Goal: Information Seeking & Learning: Learn about a topic

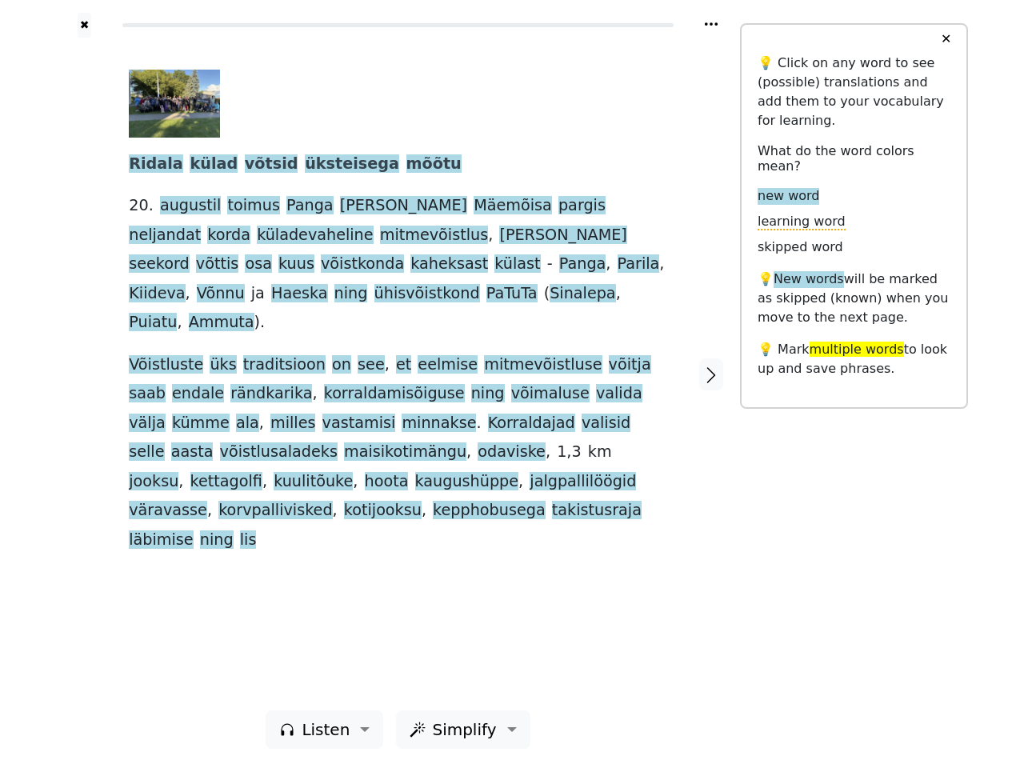
click at [214, 442] on span "aasta" at bounding box center [192, 452] width 42 height 20
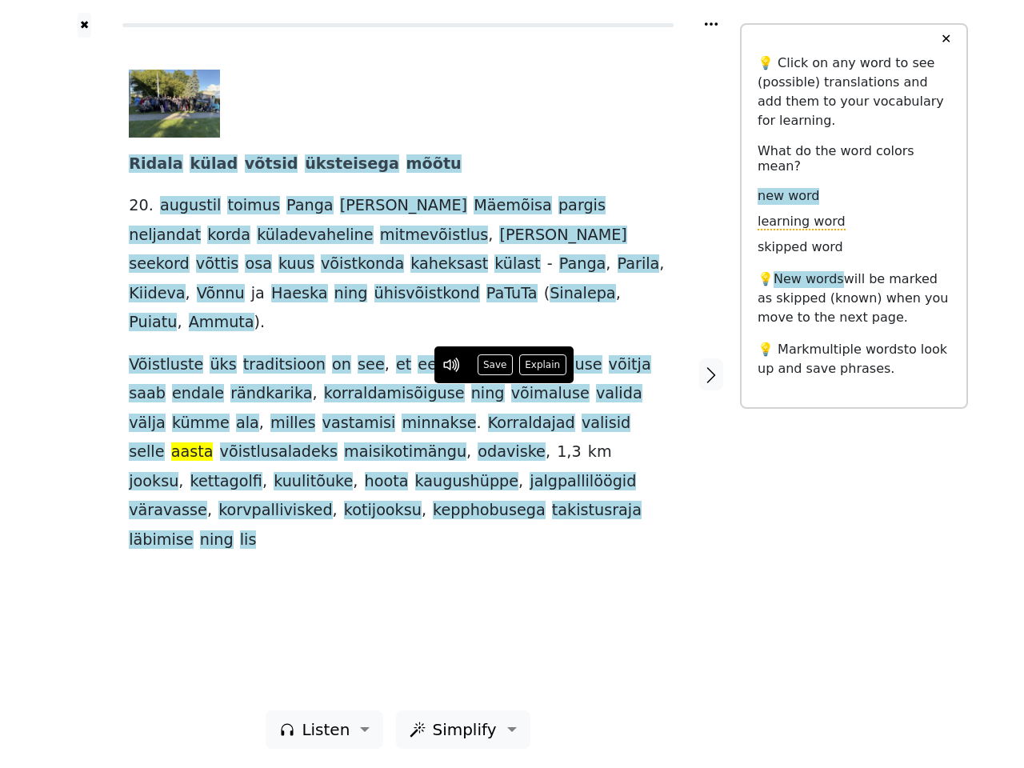
click at [711, 24] on icon at bounding box center [711, 23] width 13 height 3
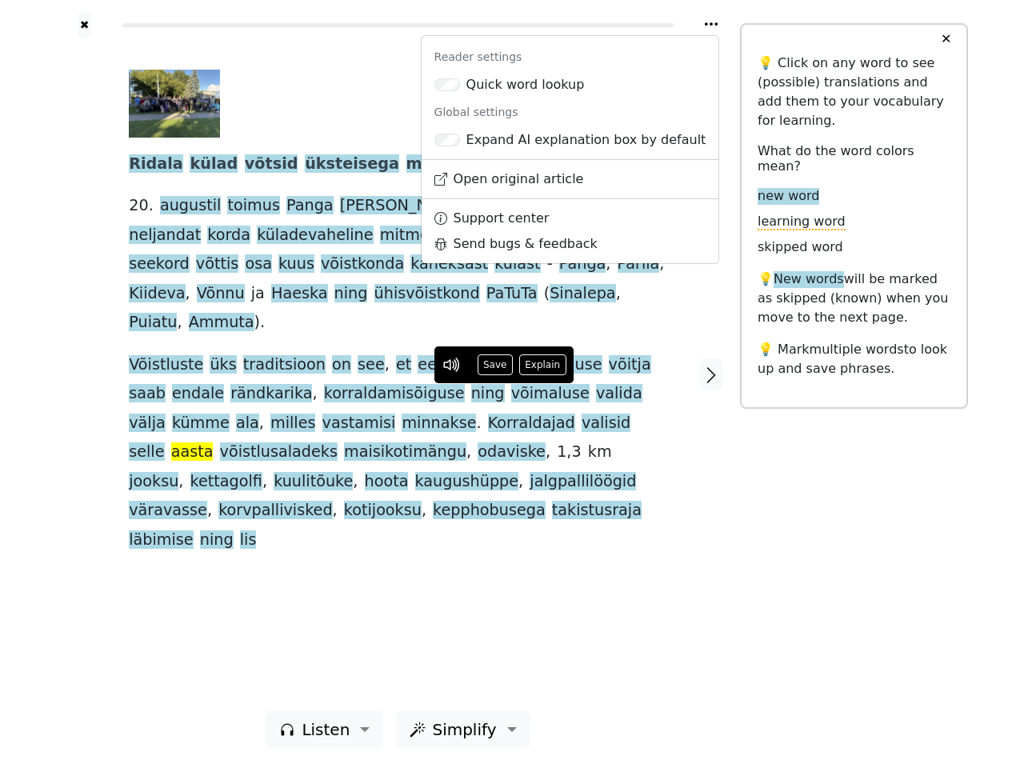
click at [84, 373] on div at bounding box center [84, 374] width 57 height 673
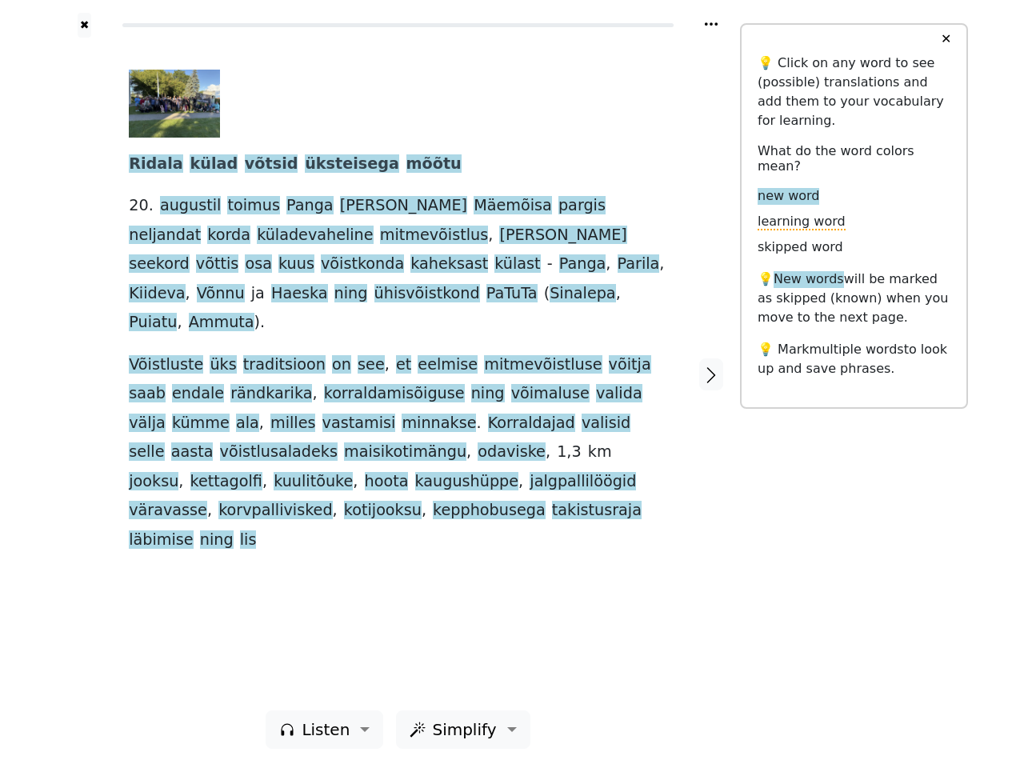
click at [471, 384] on span "ning" at bounding box center [488, 394] width 34 height 20
click at [151, 165] on span "Ridala" at bounding box center [156, 164] width 54 height 20
click at [200, 165] on span "külad" at bounding box center [214, 164] width 48 height 20
